Goal: Information Seeking & Learning: Learn about a topic

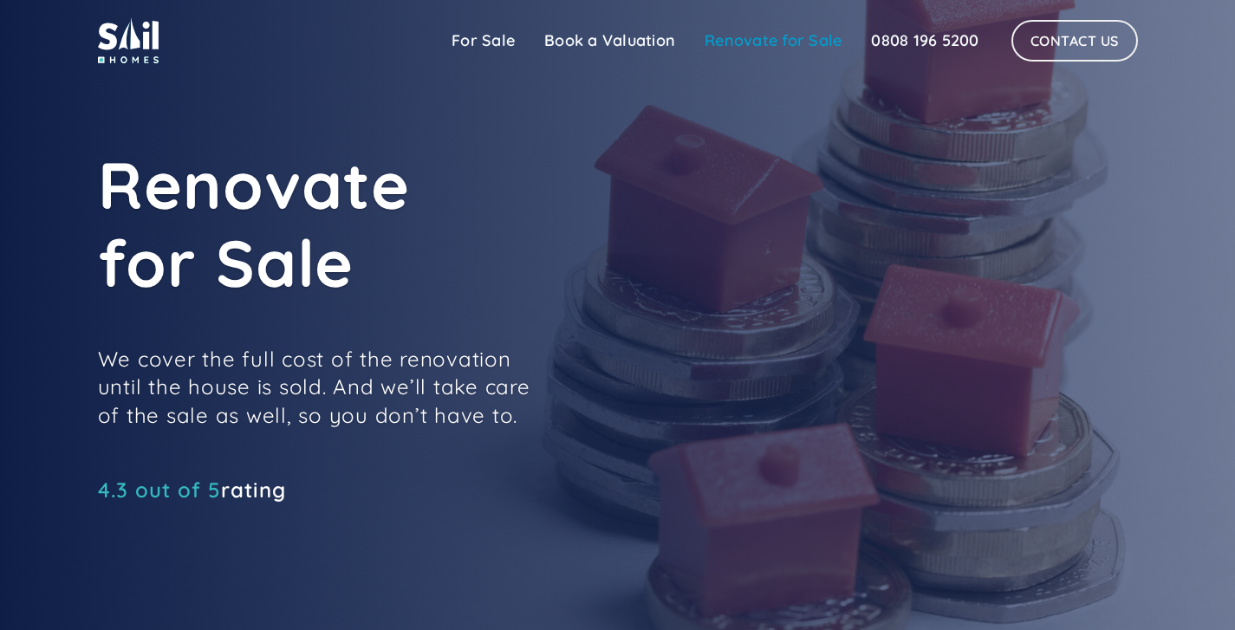
click at [757, 44] on link "Renovate for Sale" at bounding box center [773, 40] width 166 height 35
click at [723, 43] on link "Renovate for Sale" at bounding box center [773, 40] width 166 height 35
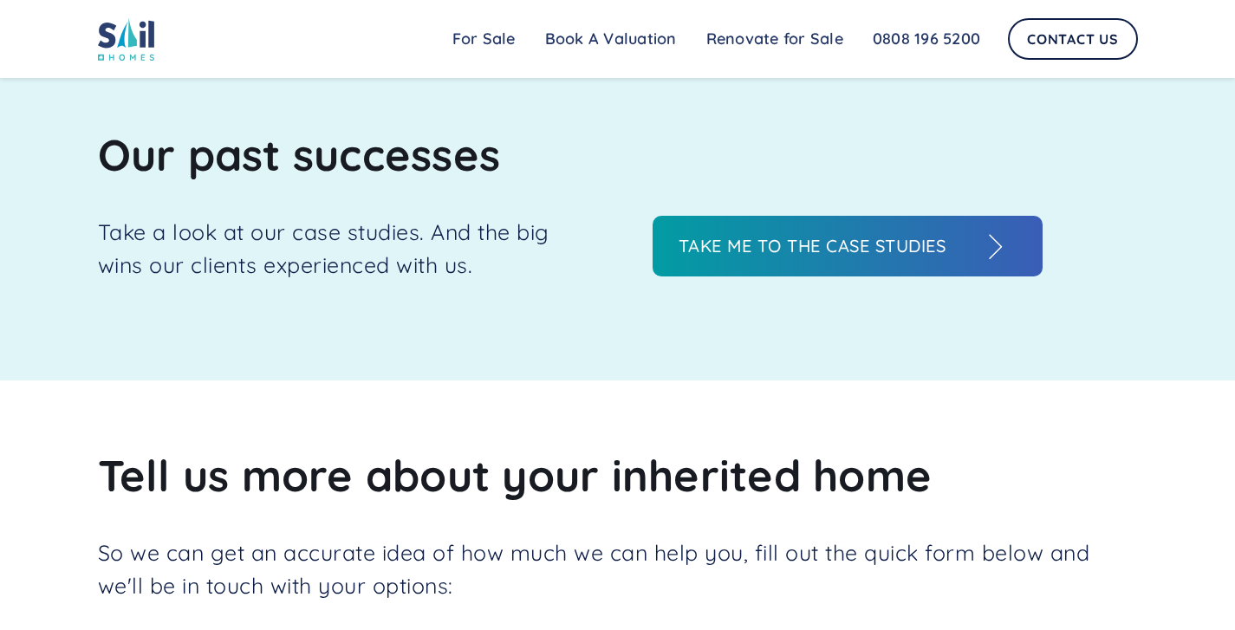
scroll to position [1877, 0]
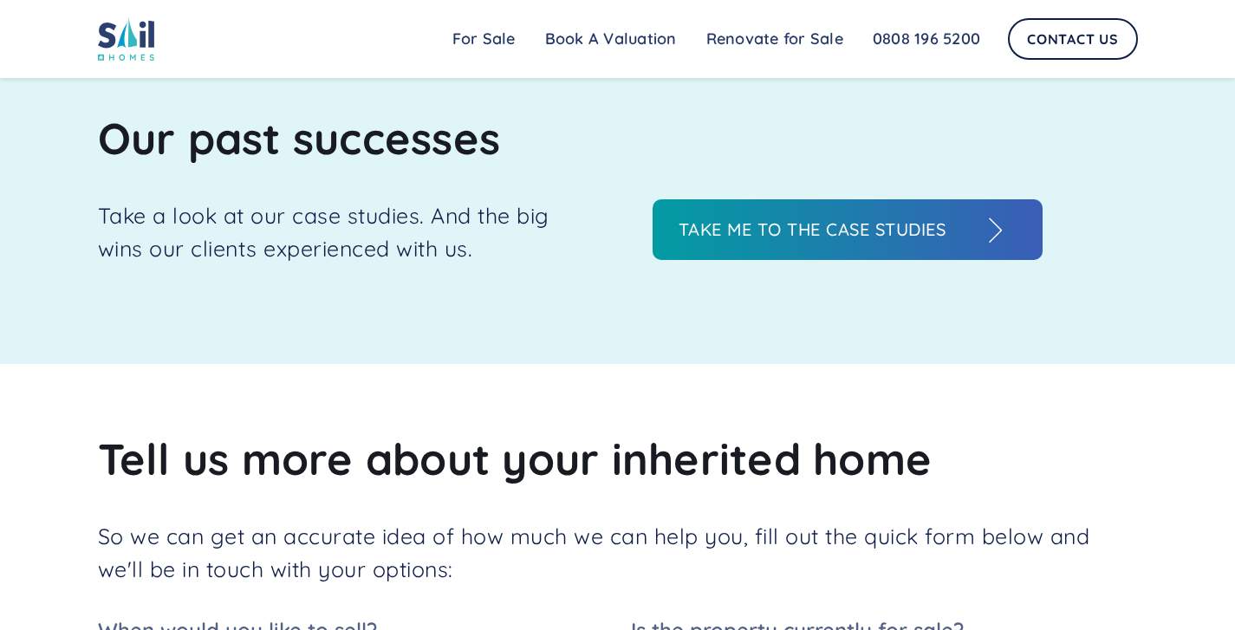
click at [749, 231] on h3 "Take me to the case studies" at bounding box center [829, 230] width 303 height 26
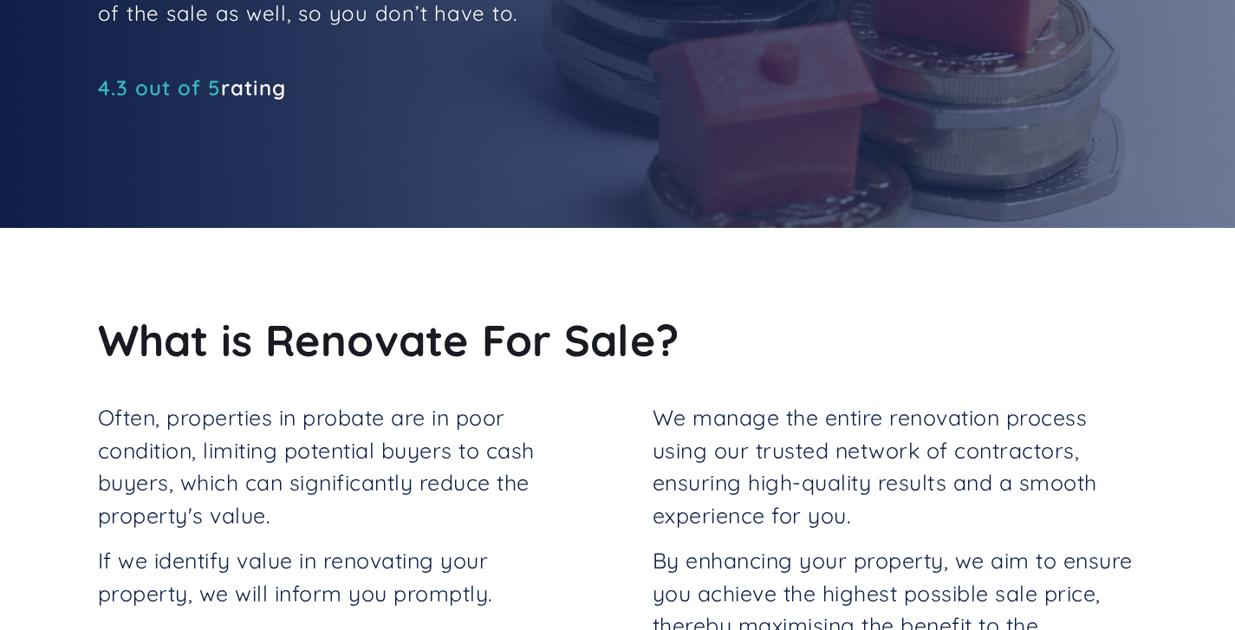
scroll to position [0, 0]
